Goal: Task Accomplishment & Management: Manage account settings

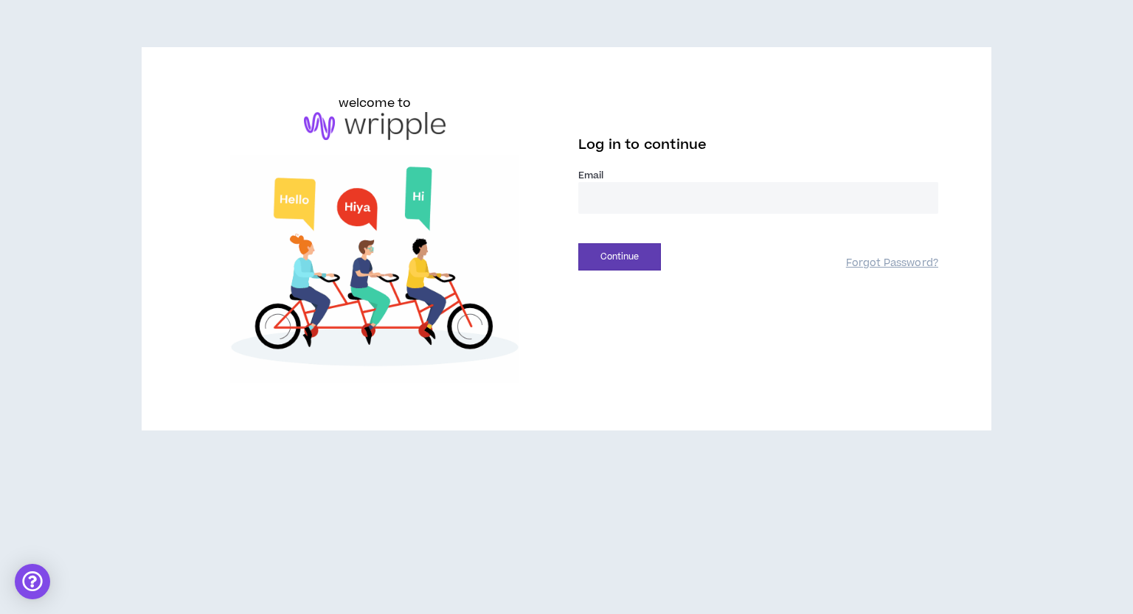
click at [668, 200] on input "email" at bounding box center [758, 198] width 360 height 32
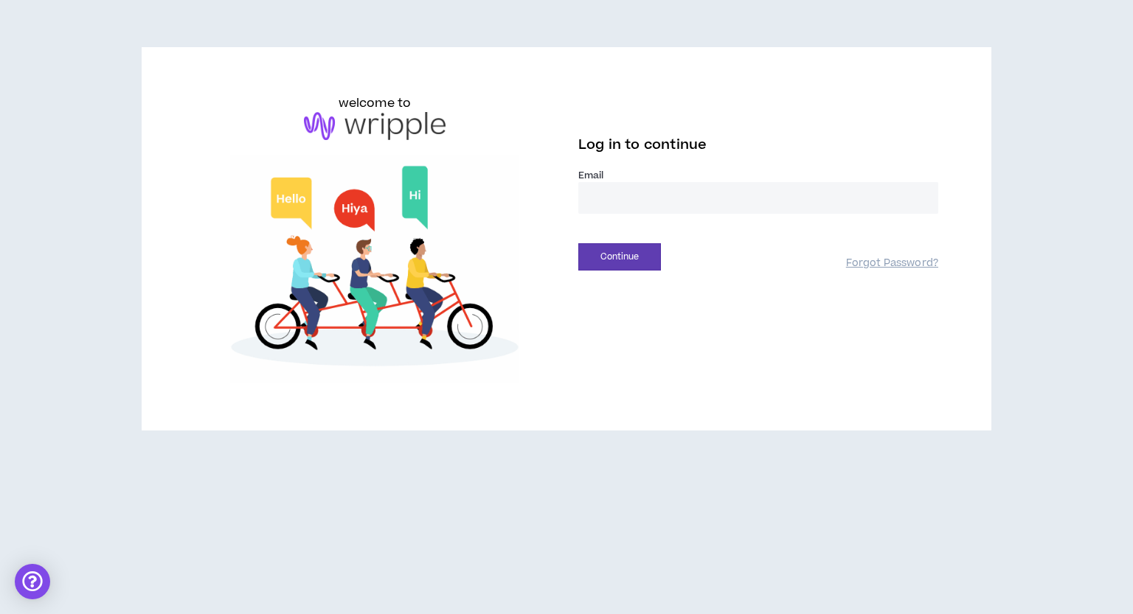
type input "**********"
click at [636, 251] on button "Continue" at bounding box center [619, 256] width 83 height 27
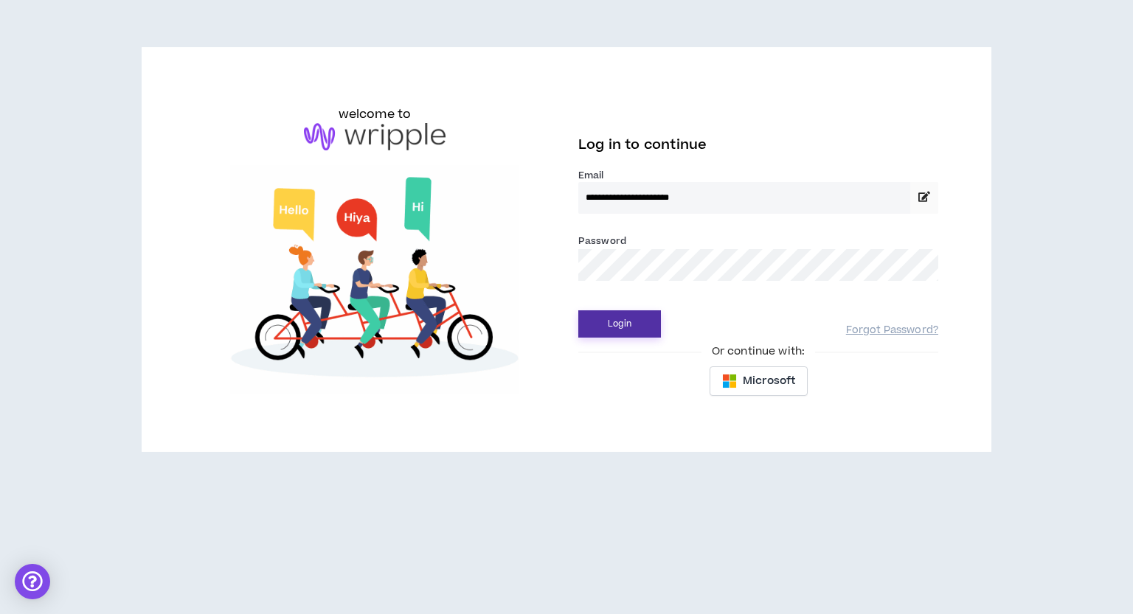
click at [622, 330] on button "Login" at bounding box center [619, 323] width 83 height 27
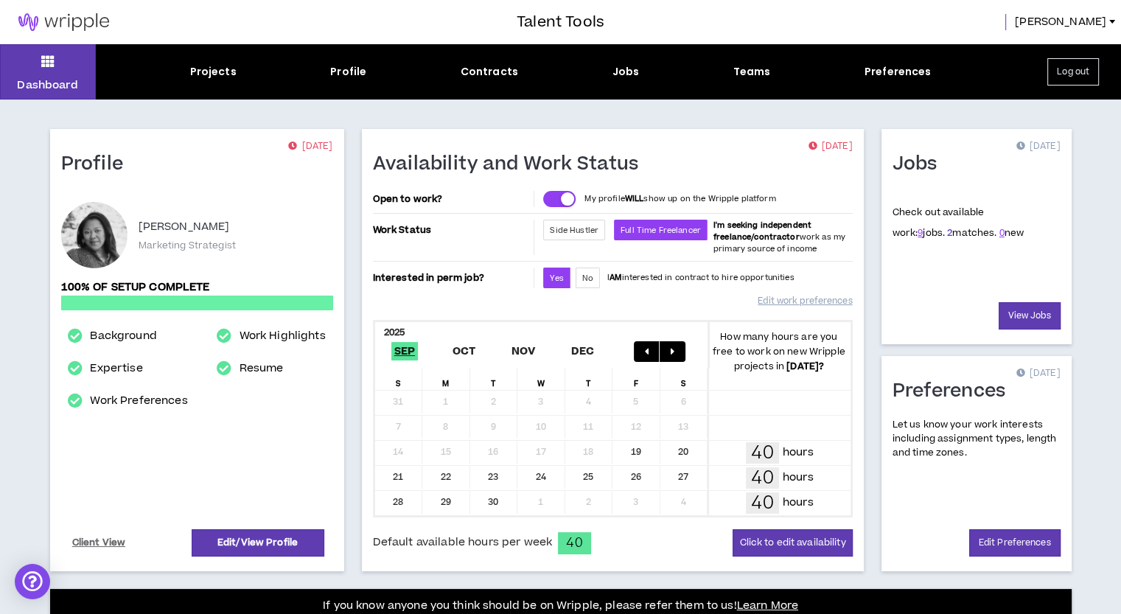
click at [947, 235] on link "2" at bounding box center [949, 232] width 5 height 13
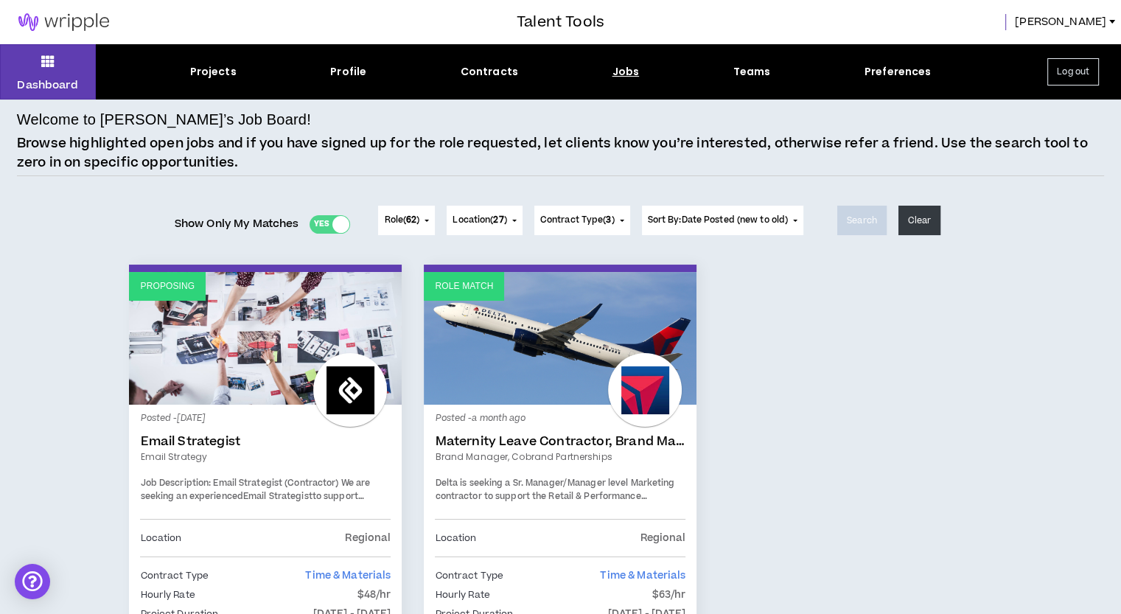
click at [1071, 72] on button "Log out" at bounding box center [1074, 71] width 52 height 27
